Goal: Go to known website: Access a specific website the user already knows

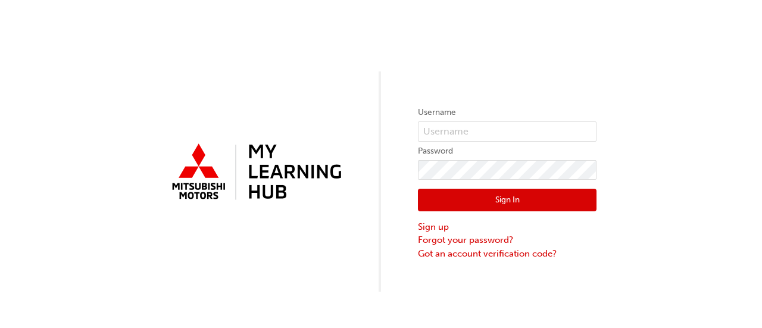
click at [225, 55] on div "Username Password Sign In Sign up Forgot your password? Got an account verifica…" at bounding box center [381, 146] width 762 height 292
drag, startPoint x: 225, startPoint y: 55, endPoint x: 187, endPoint y: 52, distance: 38.2
drag, startPoint x: 187, startPoint y: 52, endPoint x: 518, endPoint y: 47, distance: 331.1
click at [518, 47] on div "Username Password Sign In Sign up Forgot your password? Got an account verifica…" at bounding box center [381, 146] width 762 height 292
click at [659, 28] on div "Username Password Sign In Sign up Forgot your password? Got an account verifica…" at bounding box center [381, 146] width 762 height 292
